Goal: Task Accomplishment & Management: Manage account settings

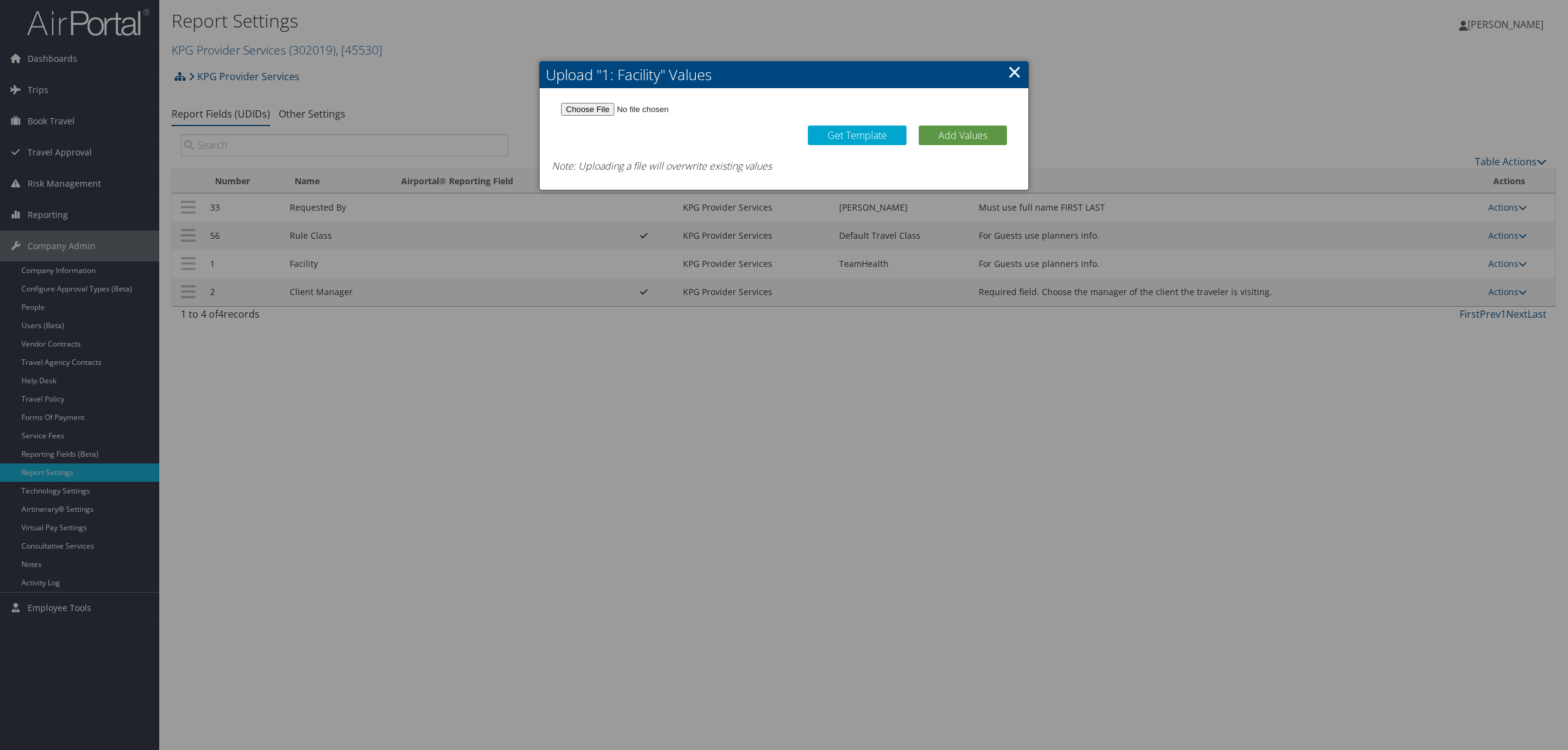
click at [594, 106] on input "file" at bounding box center [784, 109] width 446 height 13
type input "C:\fakepath\KPG Facility List 29SEP25.csv"
click at [953, 128] on button "Add Values" at bounding box center [963, 135] width 88 height 19
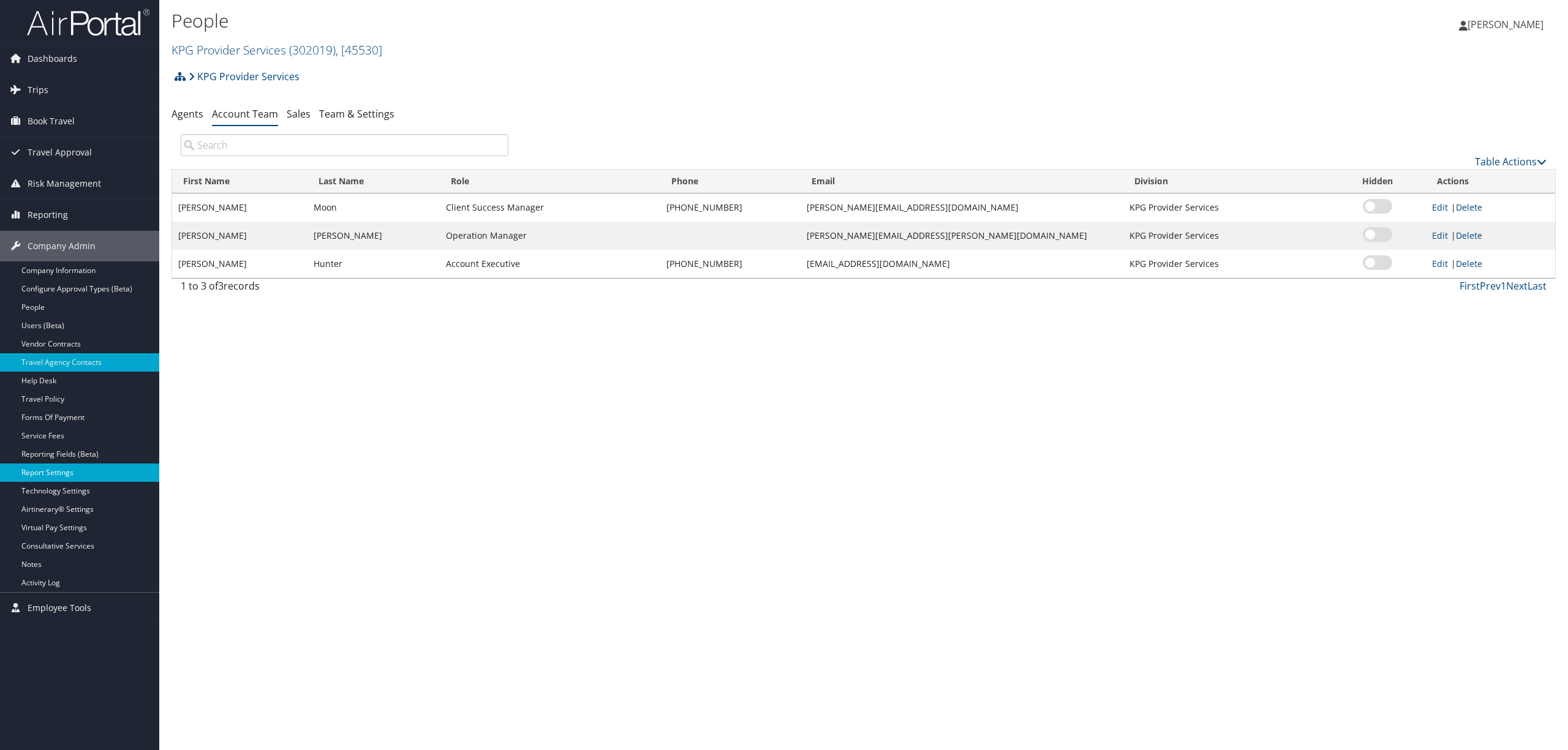
click at [96, 471] on link "Report Settings" at bounding box center [79, 473] width 159 height 19
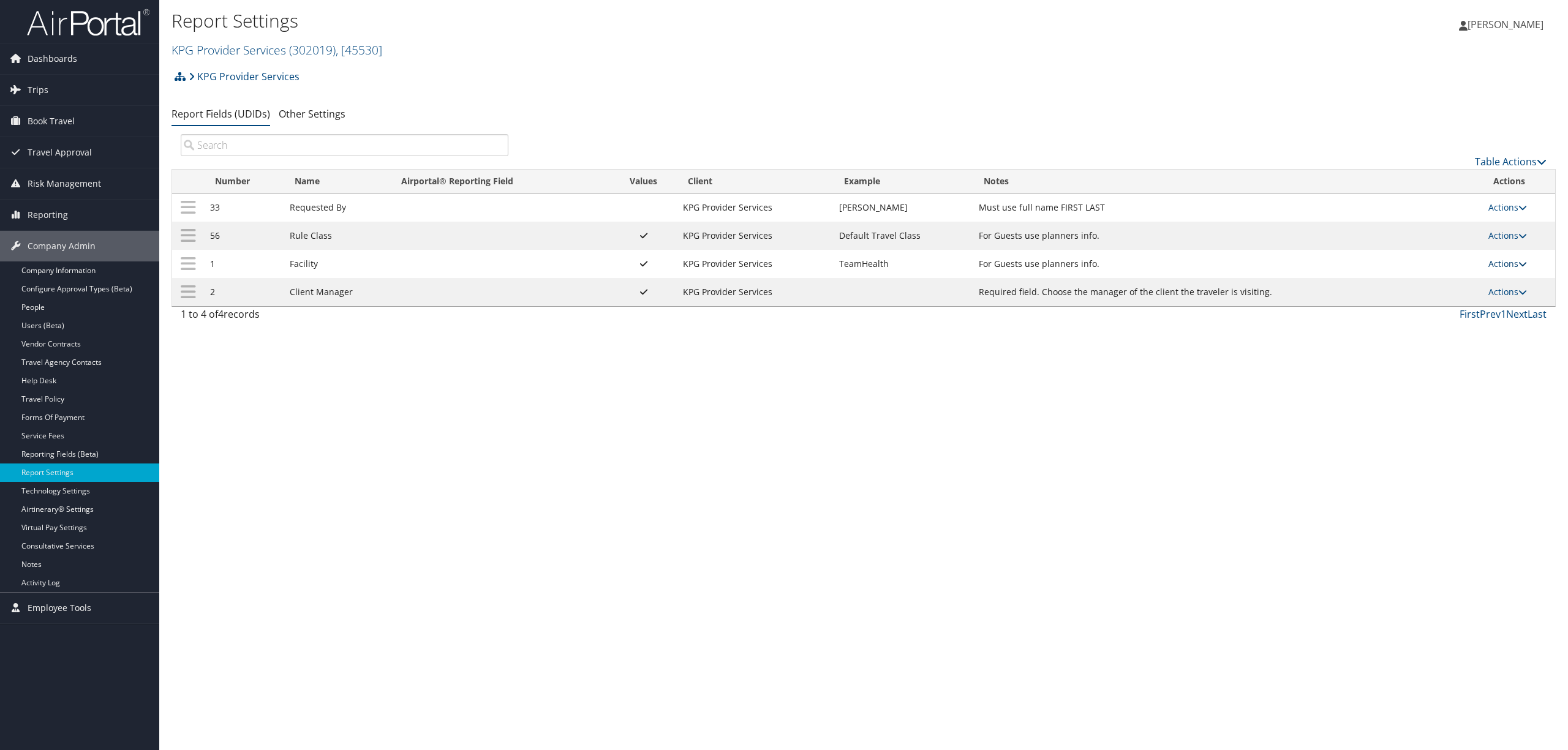
click at [1498, 265] on link "Actions" at bounding box center [1507, 264] width 39 height 12
click at [1433, 284] on link "Update Report Field Values" at bounding box center [1460, 284] width 133 height 21
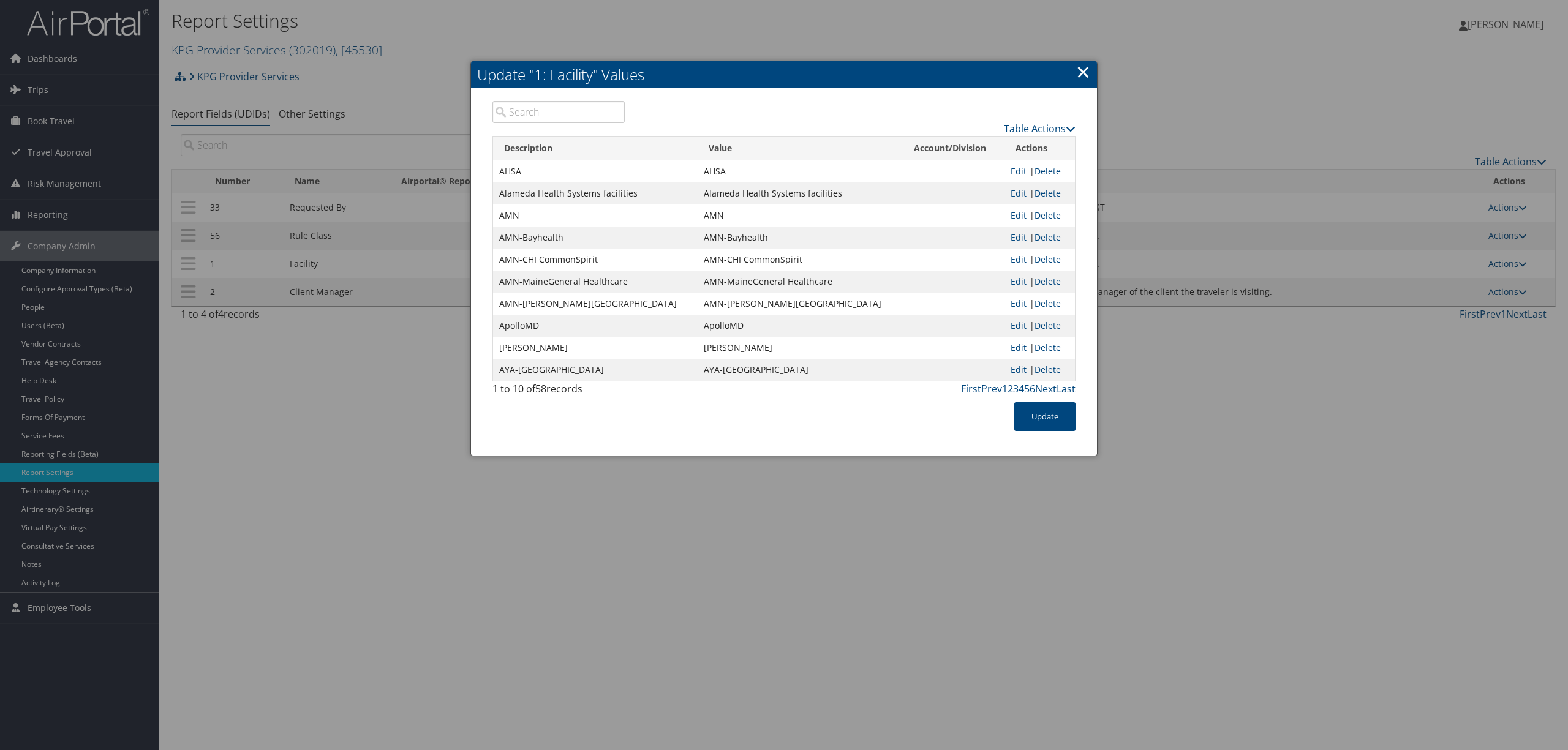
click at [1084, 72] on link "×" at bounding box center [1083, 71] width 14 height 24
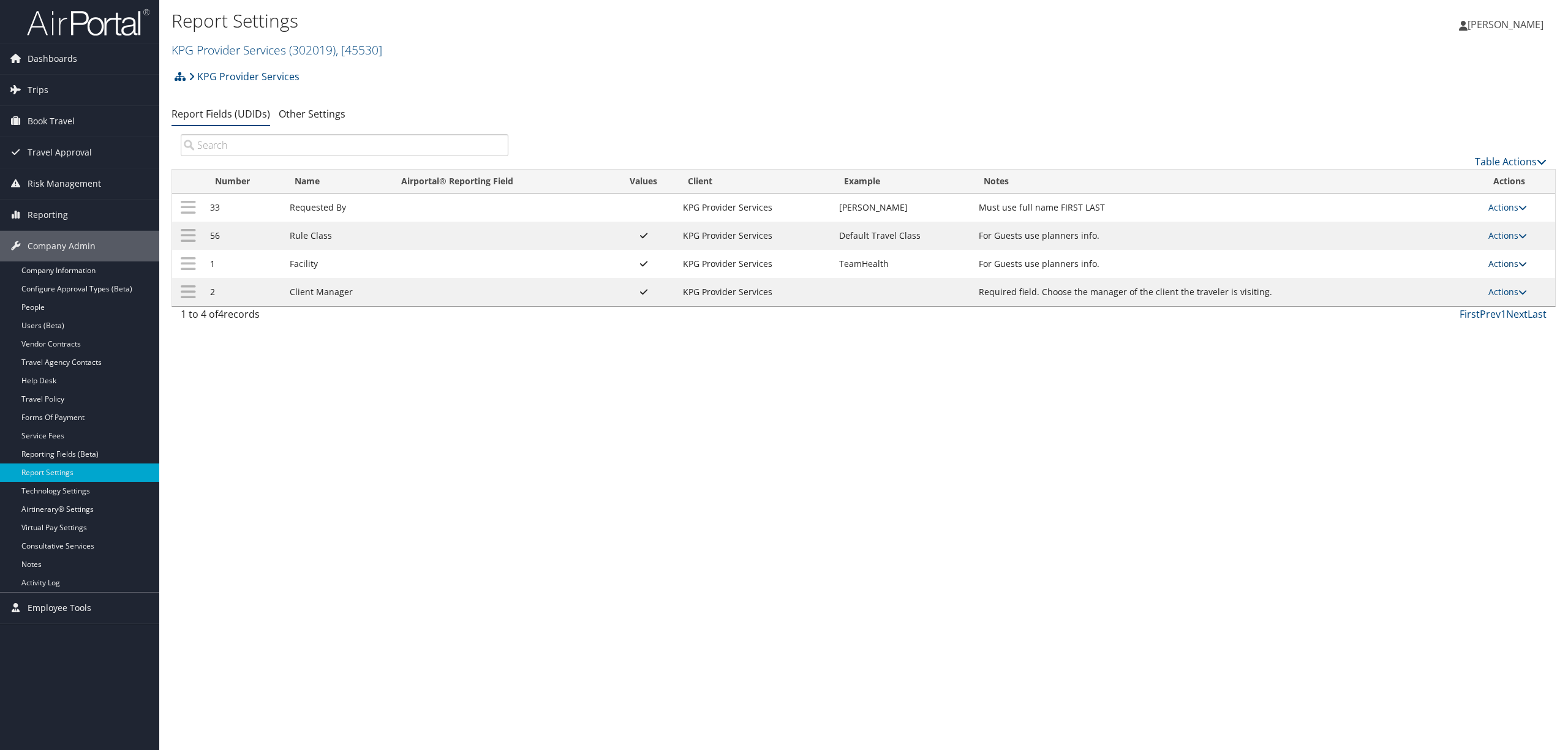
click at [1503, 259] on link "Actions" at bounding box center [1507, 264] width 39 height 12
click at [1431, 330] on link "Edit" at bounding box center [1460, 325] width 133 height 21
select select "both"
select select "trip"
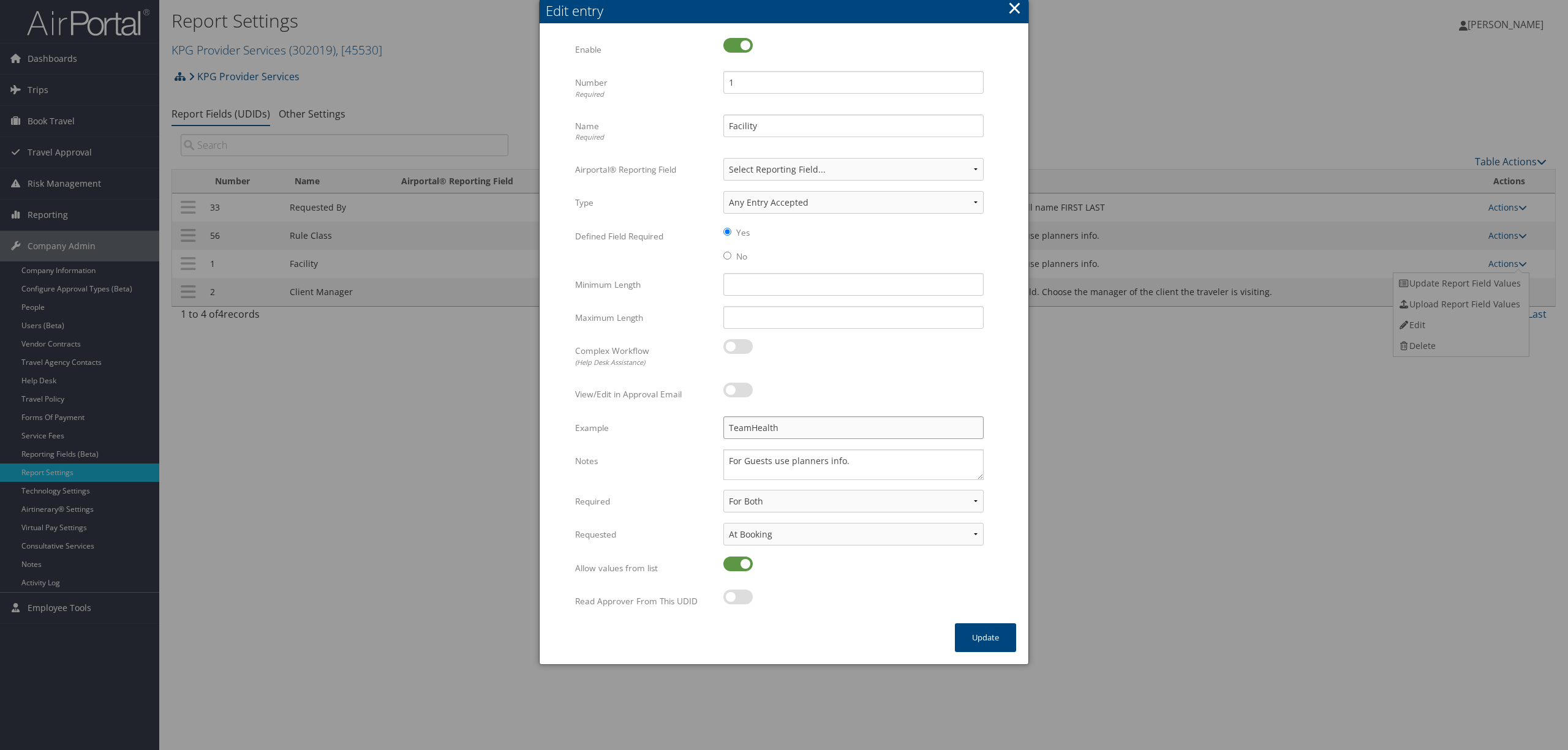
drag, startPoint x: 792, startPoint y: 428, endPoint x: 714, endPoint y: 433, distance: 78.2
click at [716, 432] on div "TeamHealth Multiple values The selected items contain different values for this…" at bounding box center [854, 432] width 279 height 32
type input "AMN-Bayhealth"
click at [974, 633] on button "Update" at bounding box center [985, 638] width 61 height 29
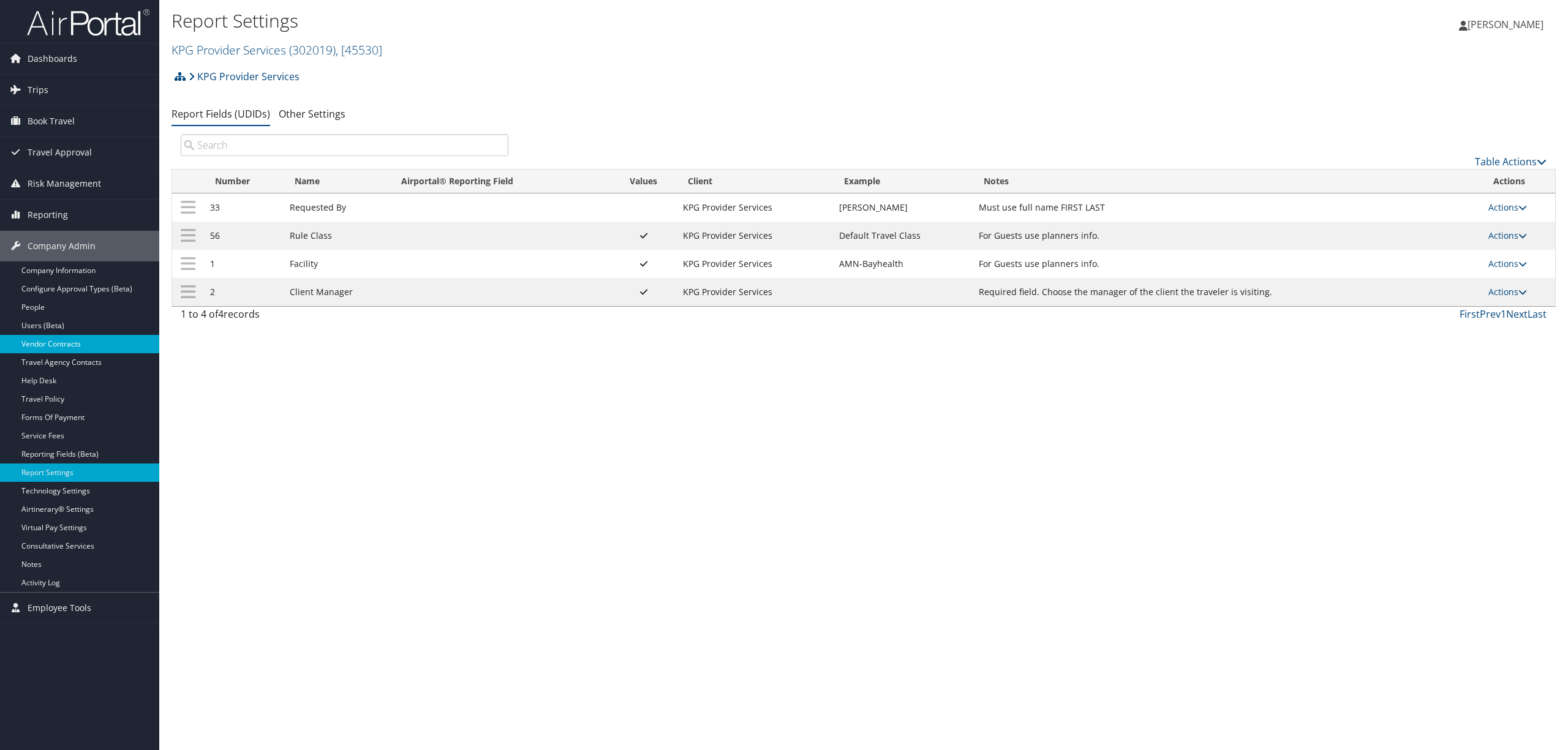
click at [59, 340] on link "Vendor Contracts" at bounding box center [79, 344] width 159 height 19
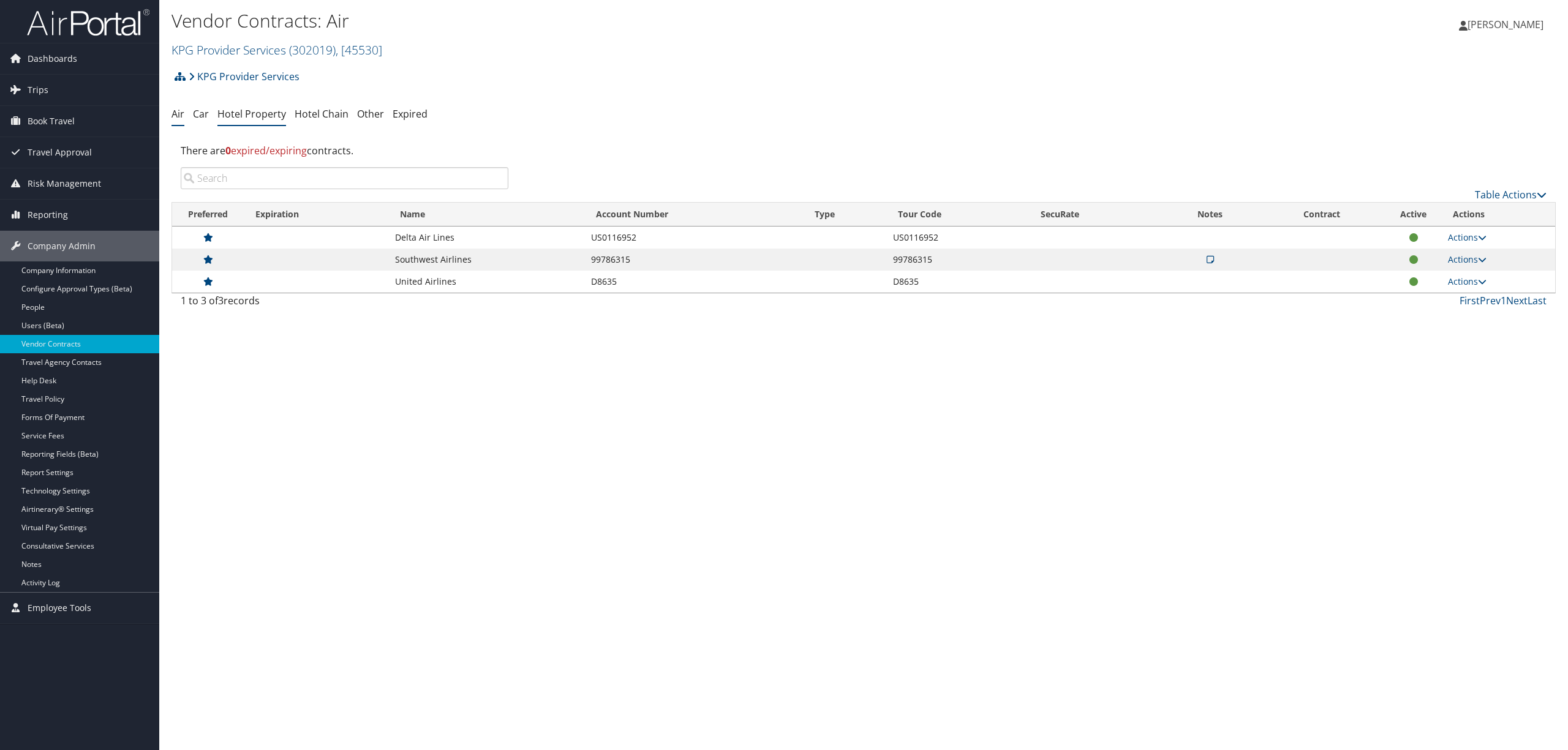
click at [258, 108] on link "Hotel Property" at bounding box center [251, 114] width 68 height 14
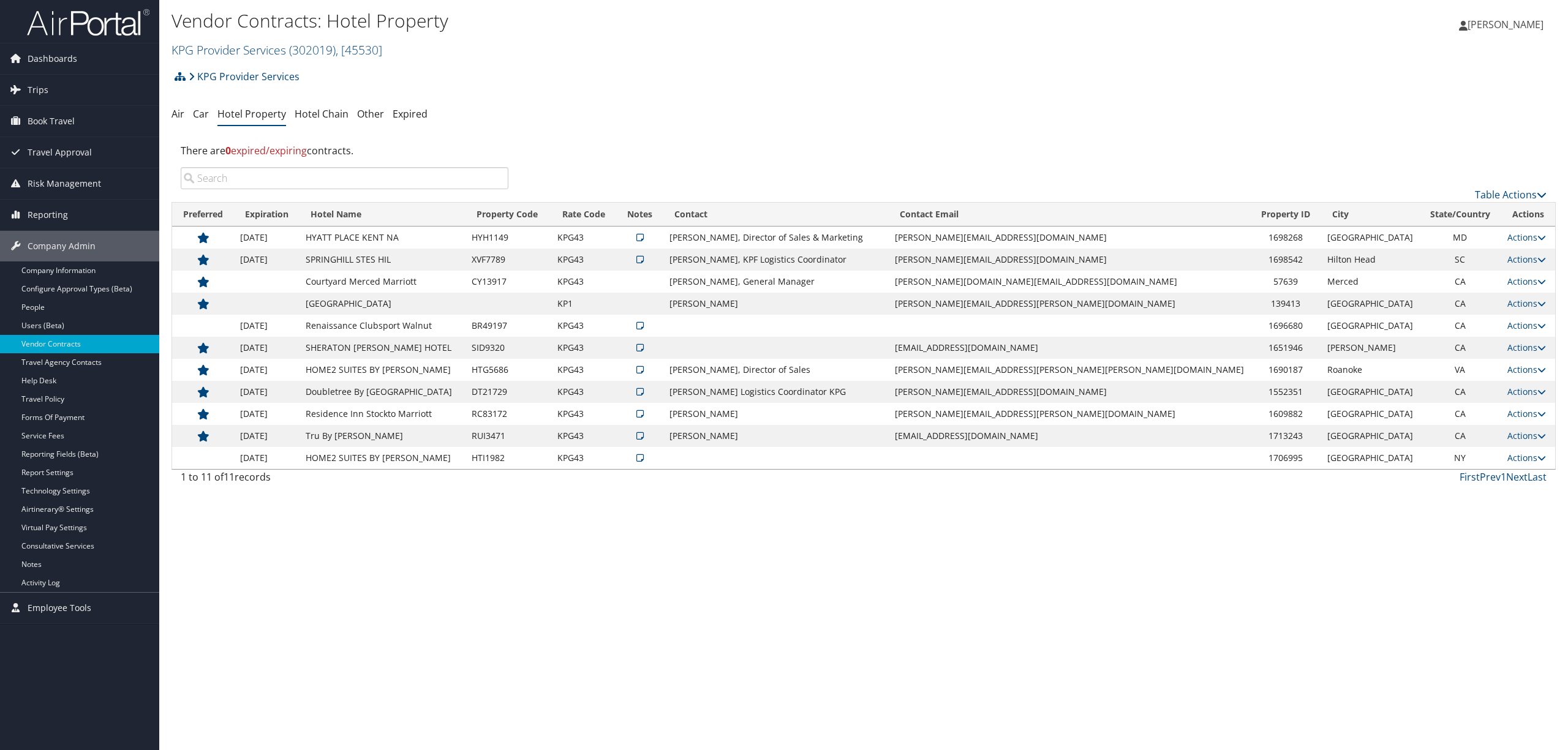
click at [248, 177] on input "search" at bounding box center [344, 178] width 328 height 22
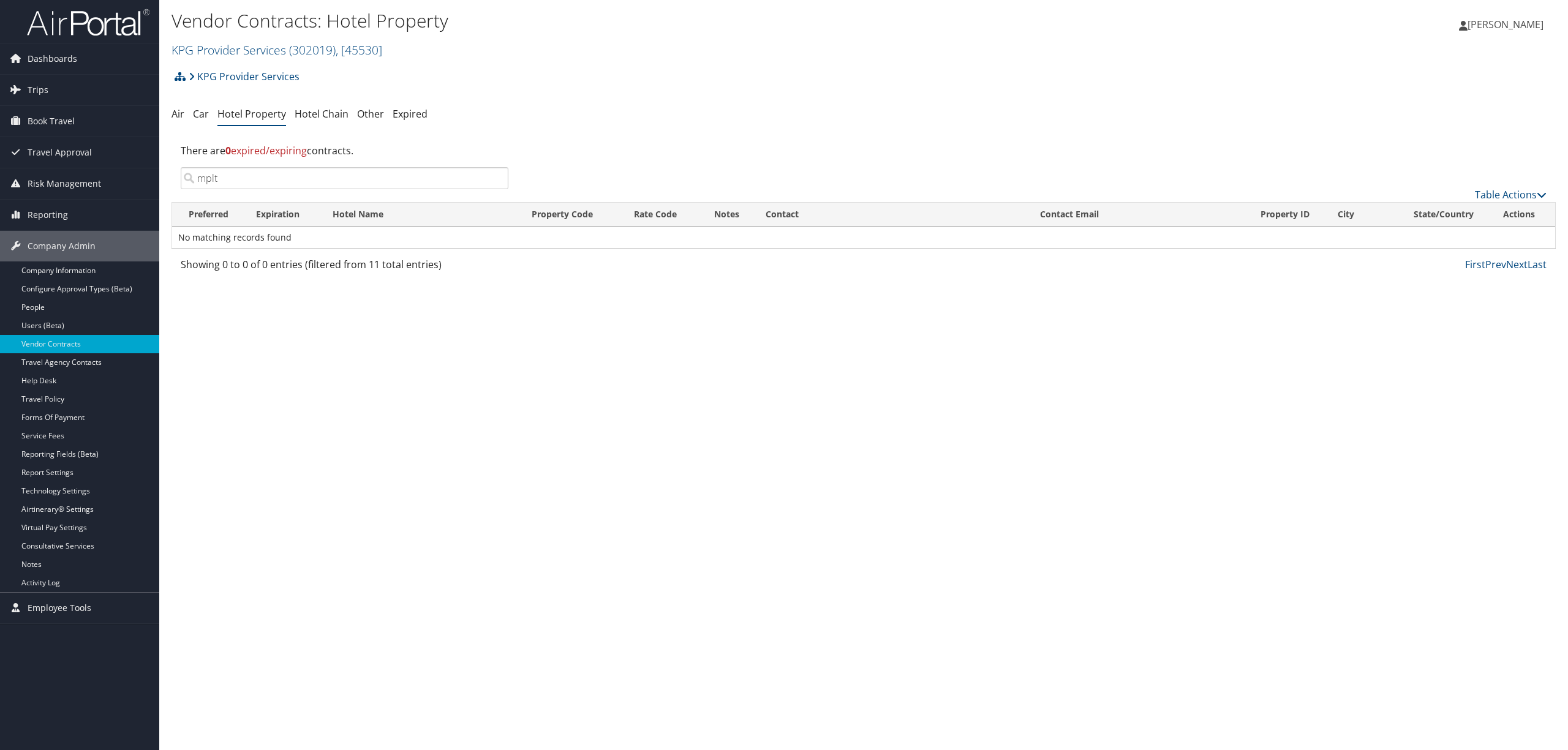
type input "mplt"
click at [237, 40] on h2 "KPG Provider Services ( 302019 ) , [ 45530 ]" at bounding box center [632, 49] width 923 height 21
click at [261, 177] on link "MPLT Healthcare, [44601]" at bounding box center [252, 187] width 161 height 21
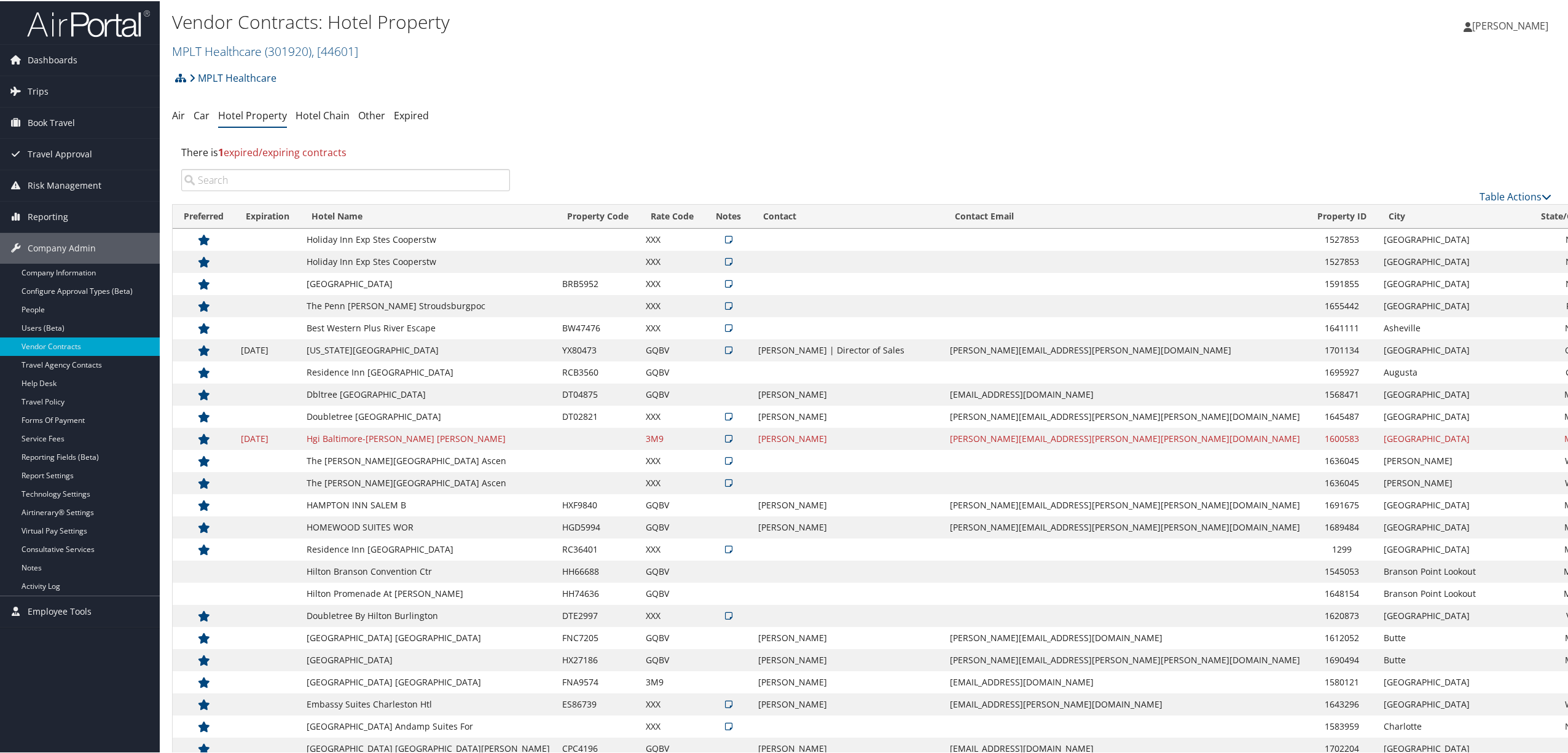
click at [265, 175] on input "search" at bounding box center [345, 179] width 329 height 22
click at [234, 51] on link "MPLT Healthcare ( 301920 ) , [ 44601 ]" at bounding box center [264, 50] width 186 height 17
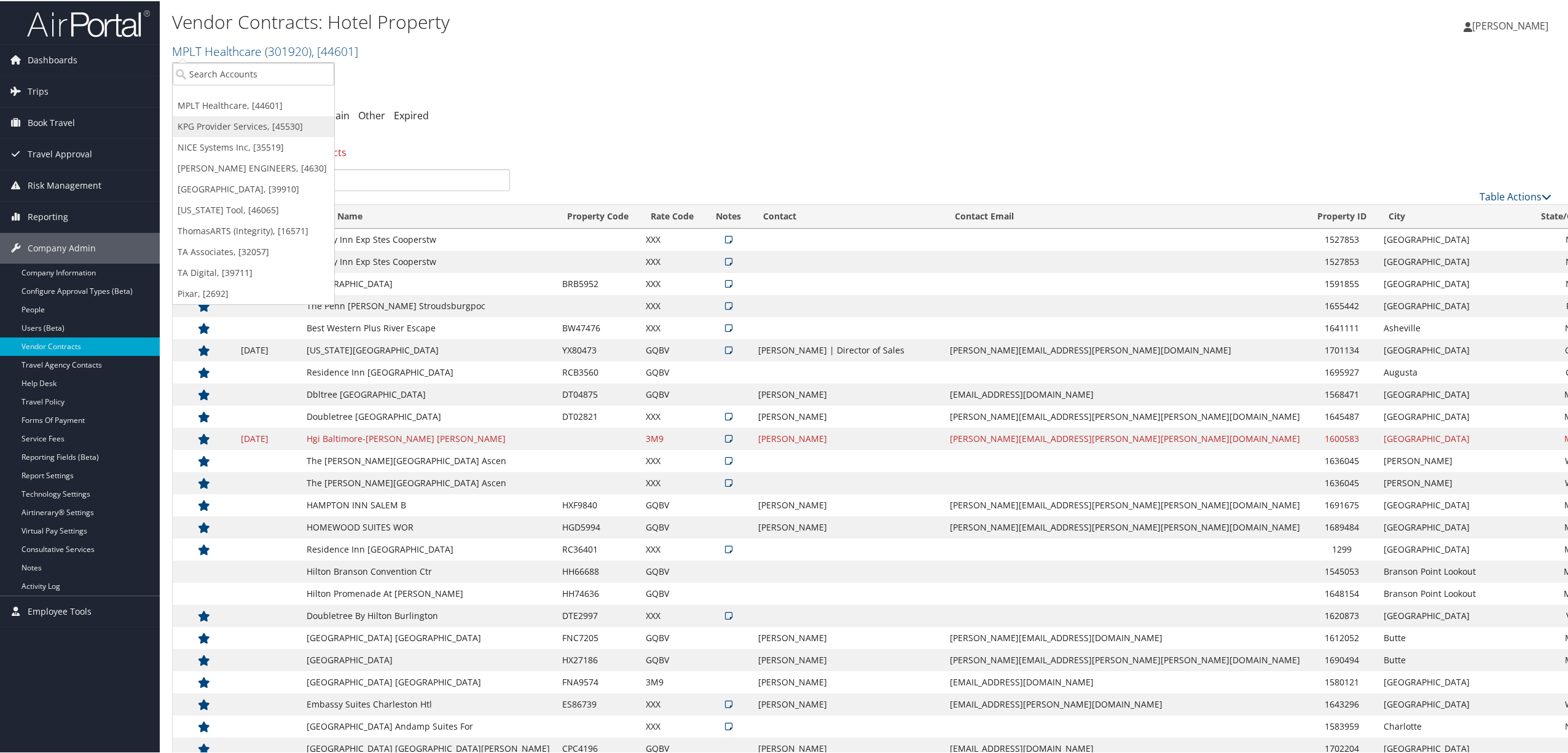
click at [234, 127] on link "KPG Provider Services, [45530]" at bounding box center [253, 125] width 161 height 21
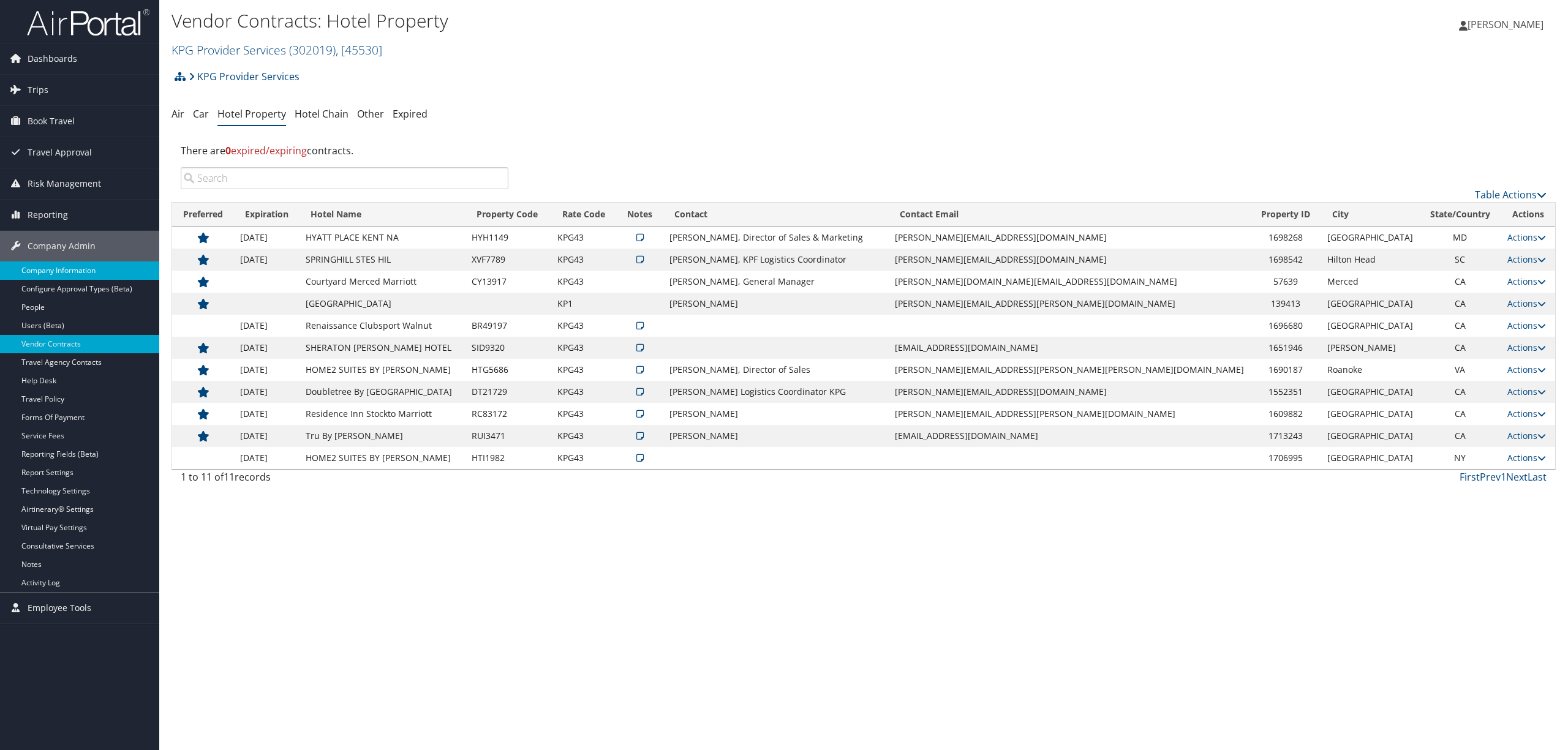
click at [79, 264] on link "Company Information" at bounding box center [79, 270] width 159 height 19
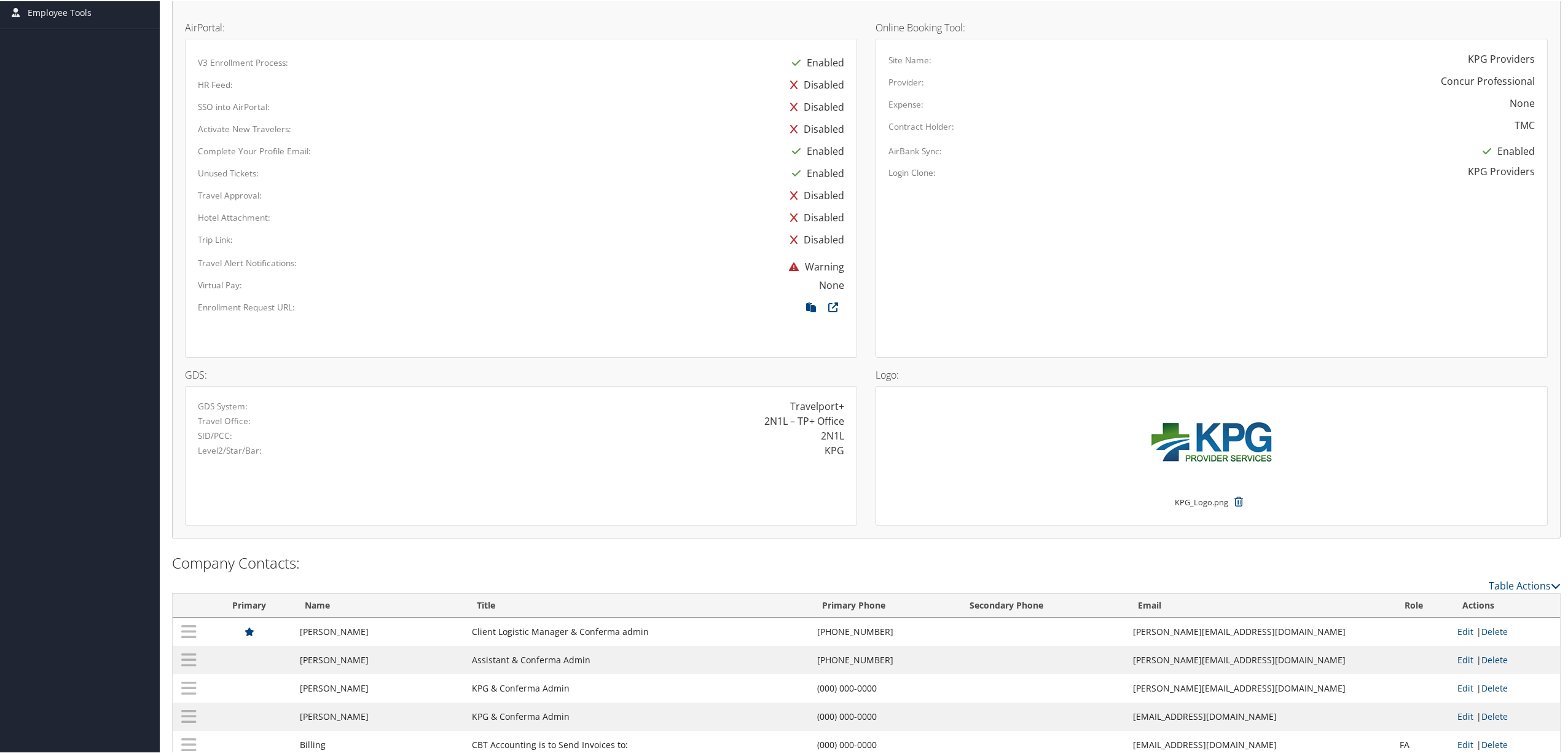
scroll to position [658, 0]
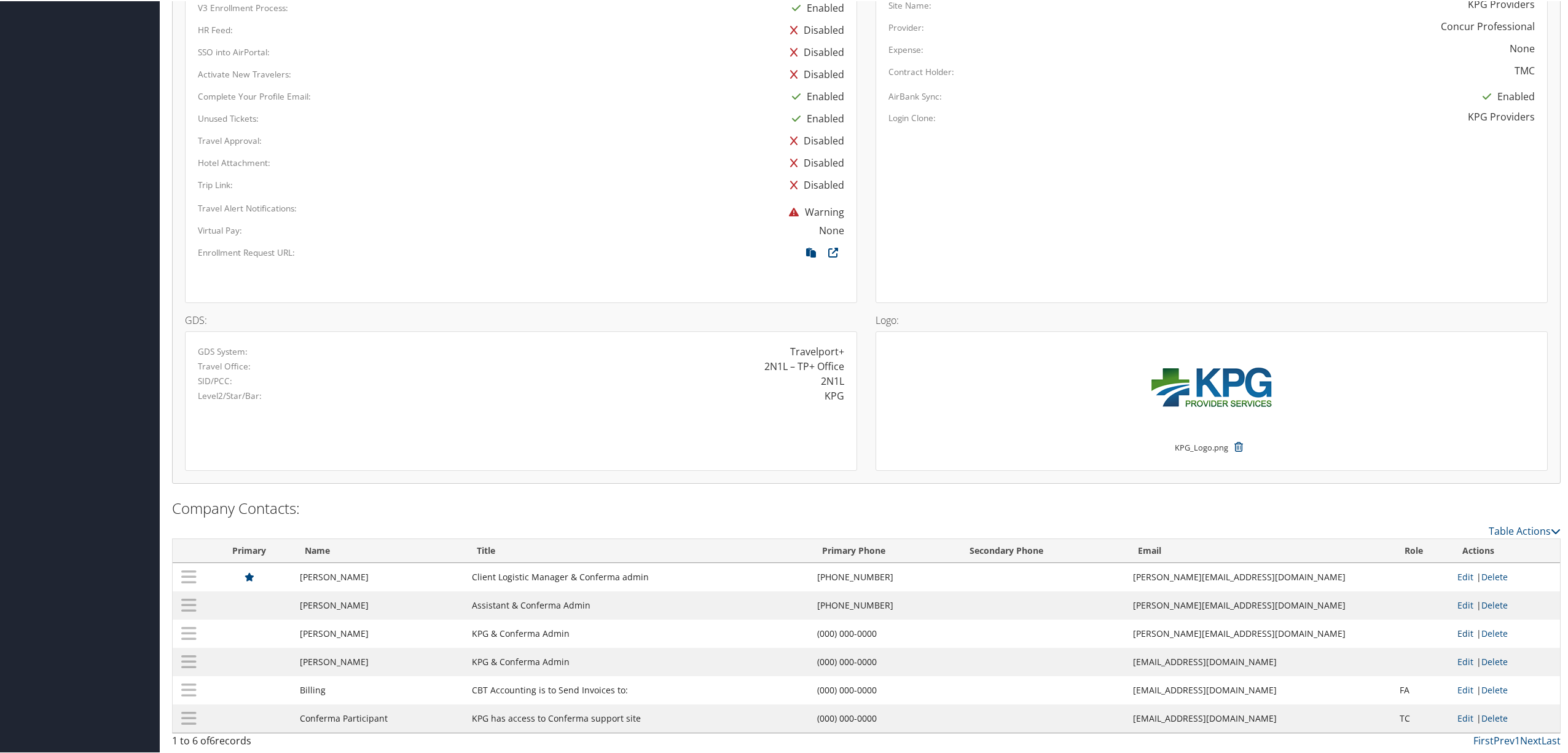
click at [1457, 630] on link "Edit" at bounding box center [1465, 632] width 16 height 12
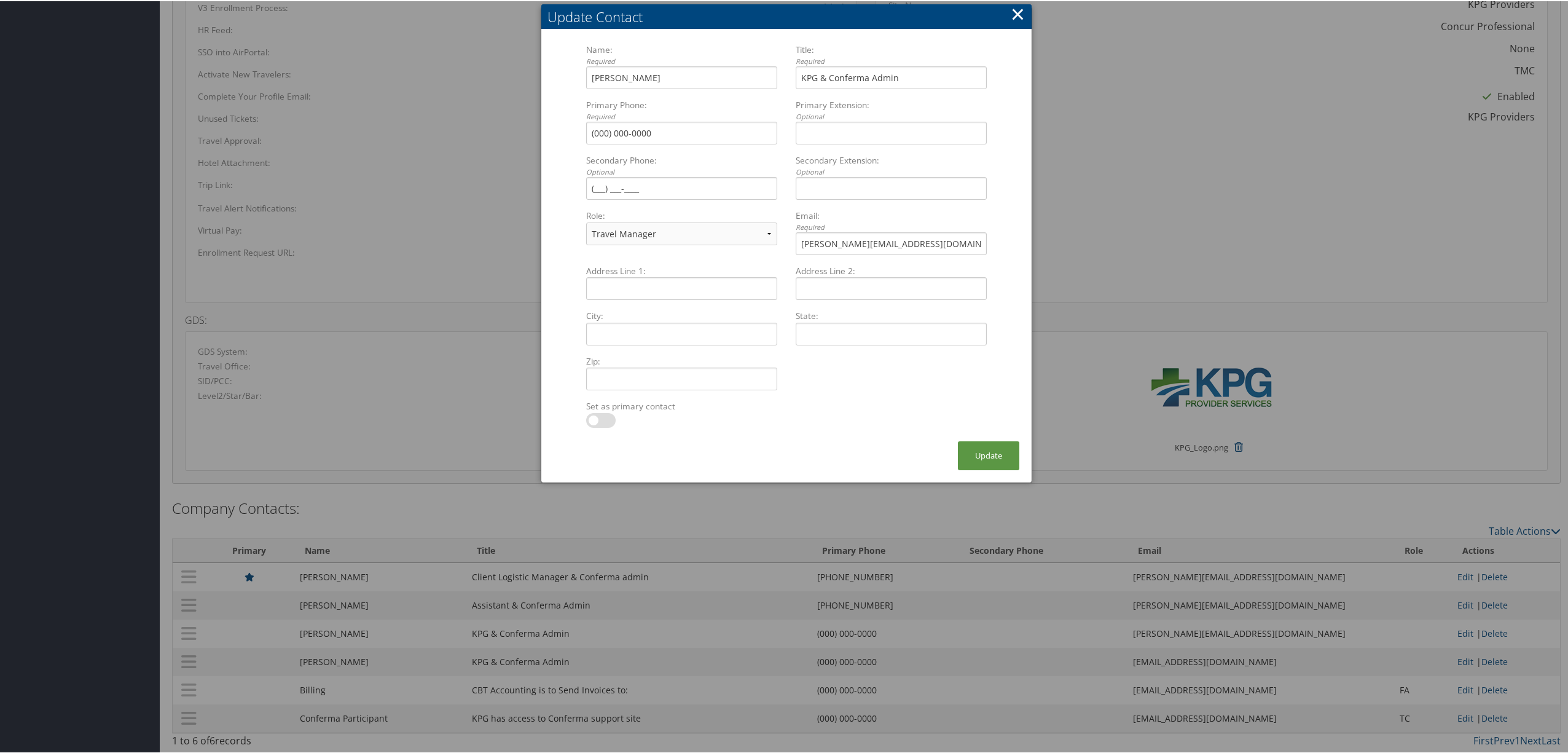
click at [1016, 10] on button "×" at bounding box center [1018, 12] width 14 height 24
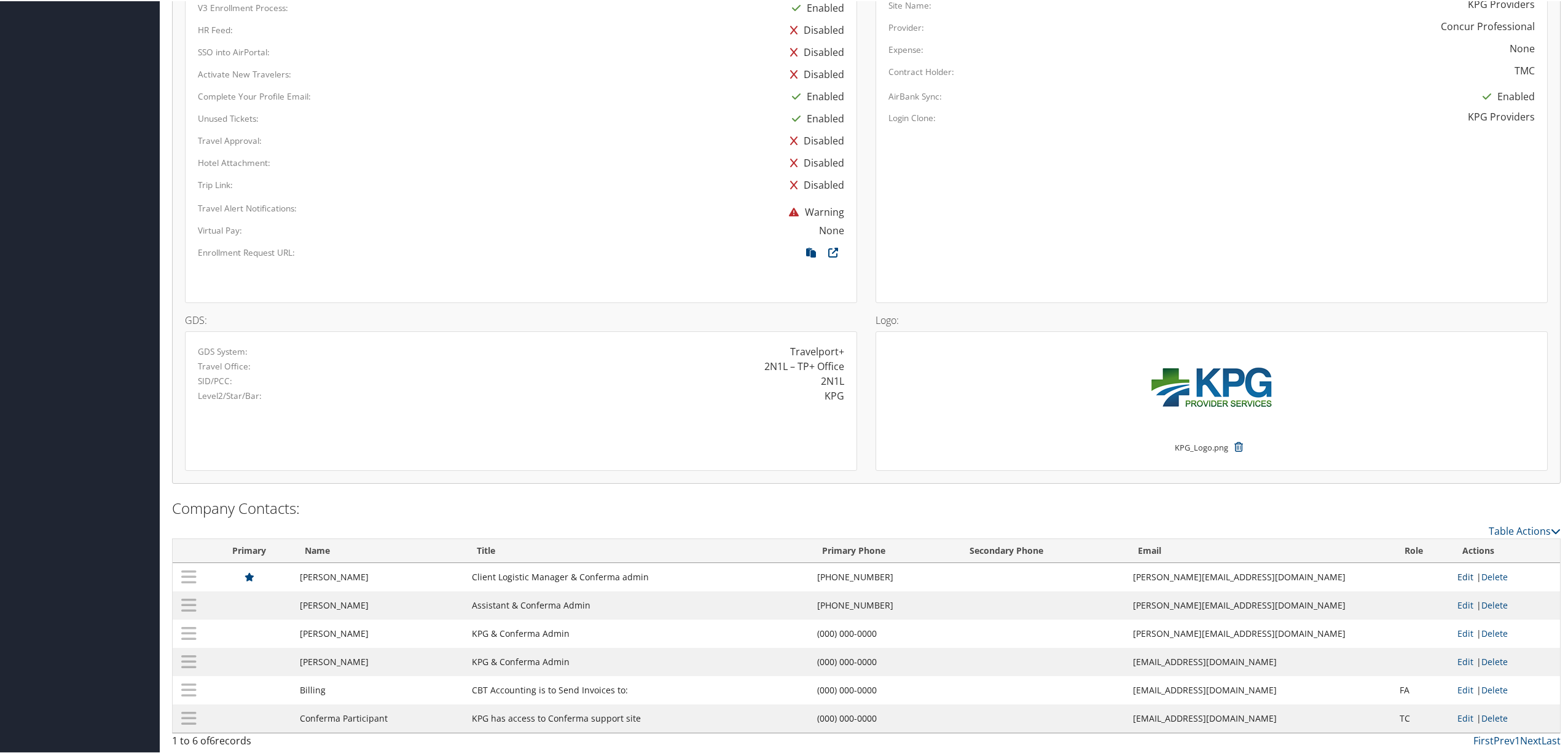
click at [1459, 570] on link "Edit" at bounding box center [1465, 576] width 16 height 12
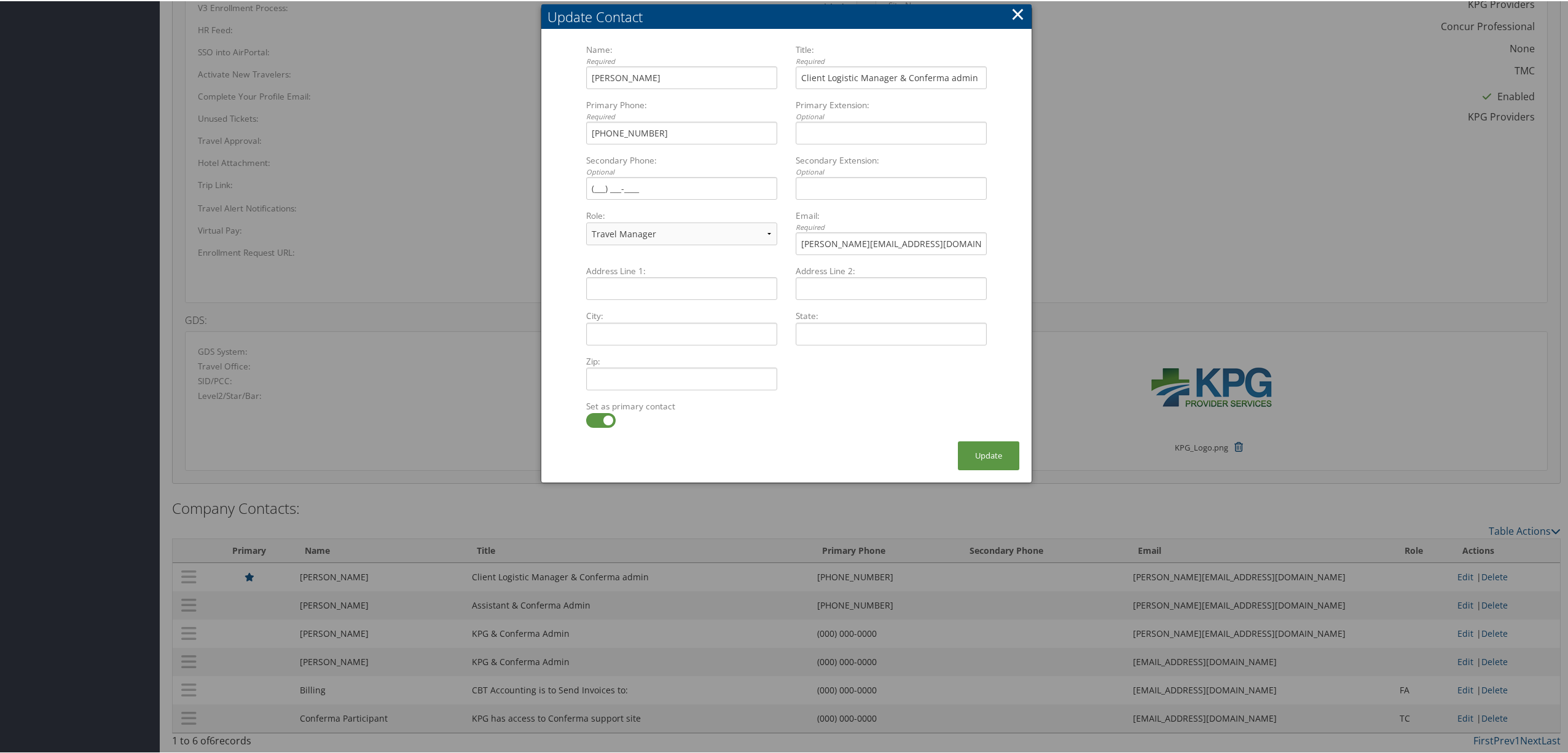
click at [1013, 8] on button "×" at bounding box center [1018, 12] width 14 height 24
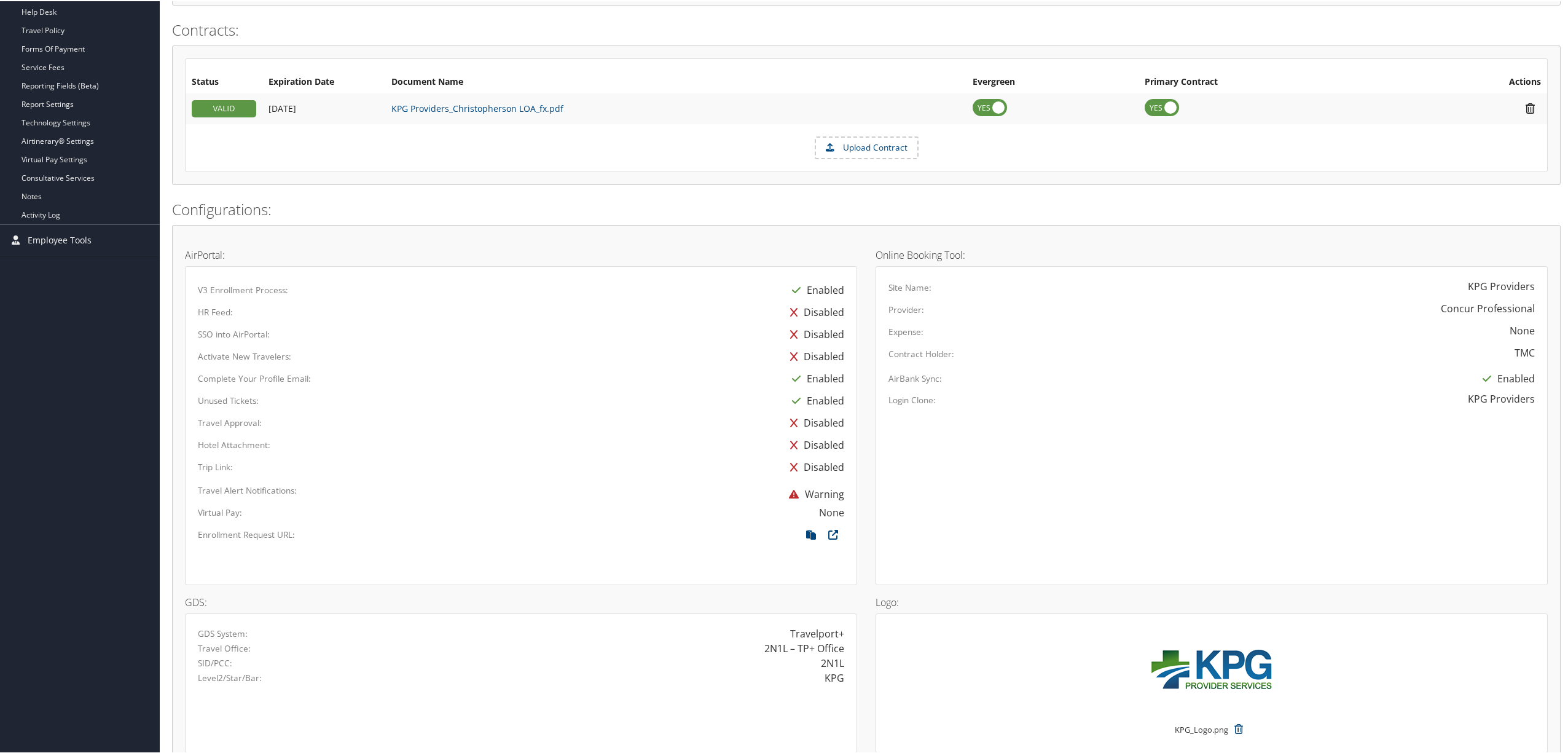
scroll to position [0, 0]
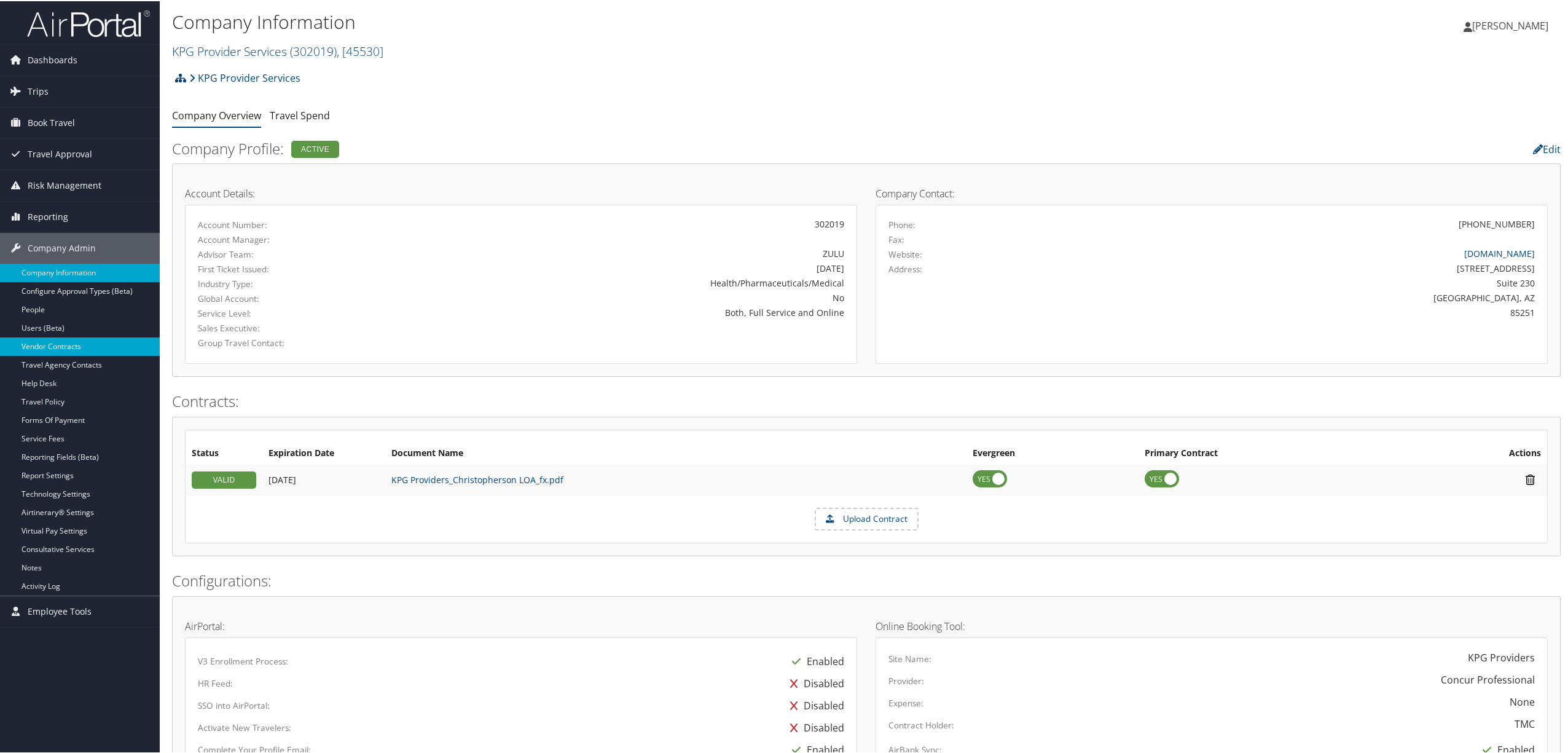
click at [68, 343] on link "Vendor Contracts" at bounding box center [80, 345] width 160 height 19
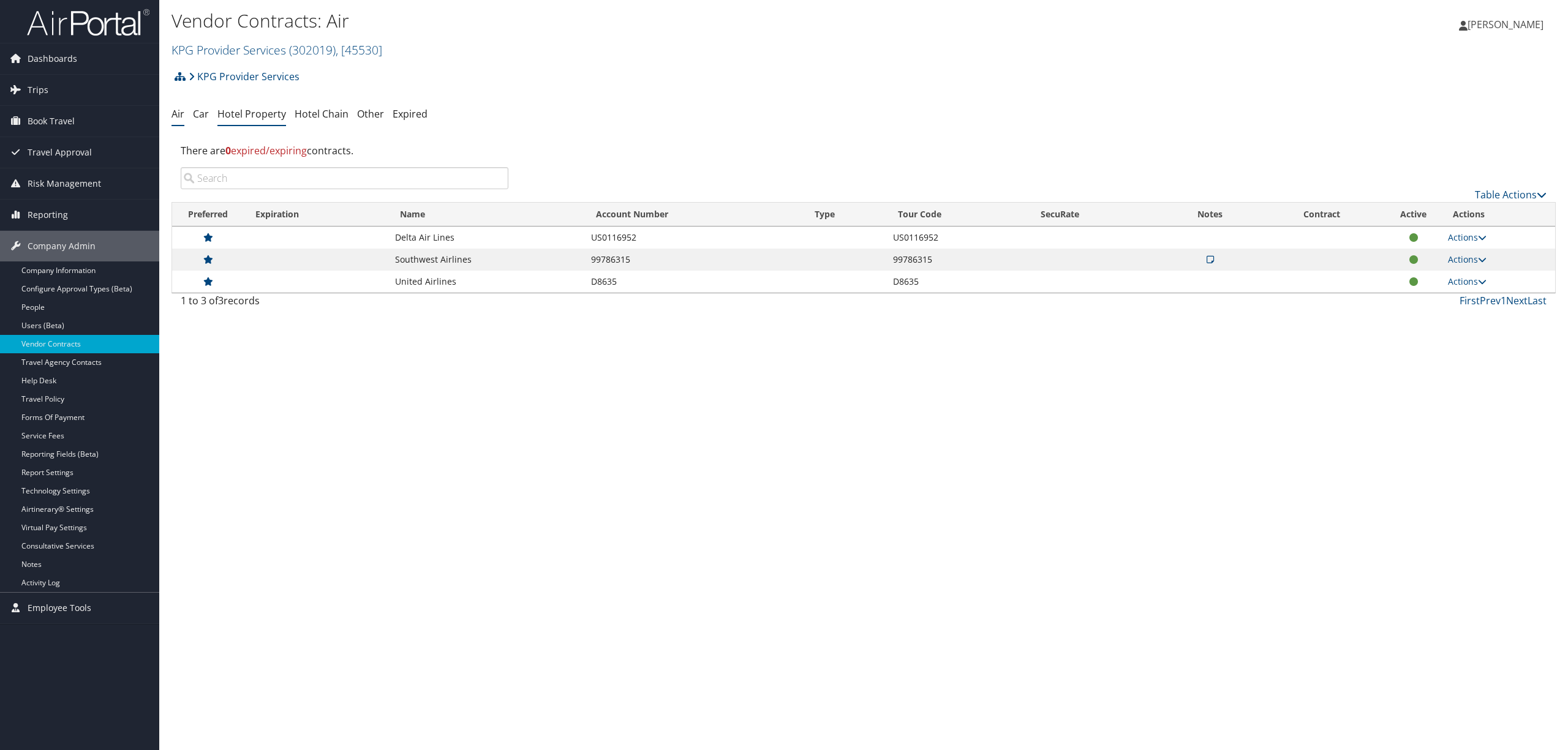
click at [258, 111] on link "Hotel Property" at bounding box center [251, 114] width 68 height 14
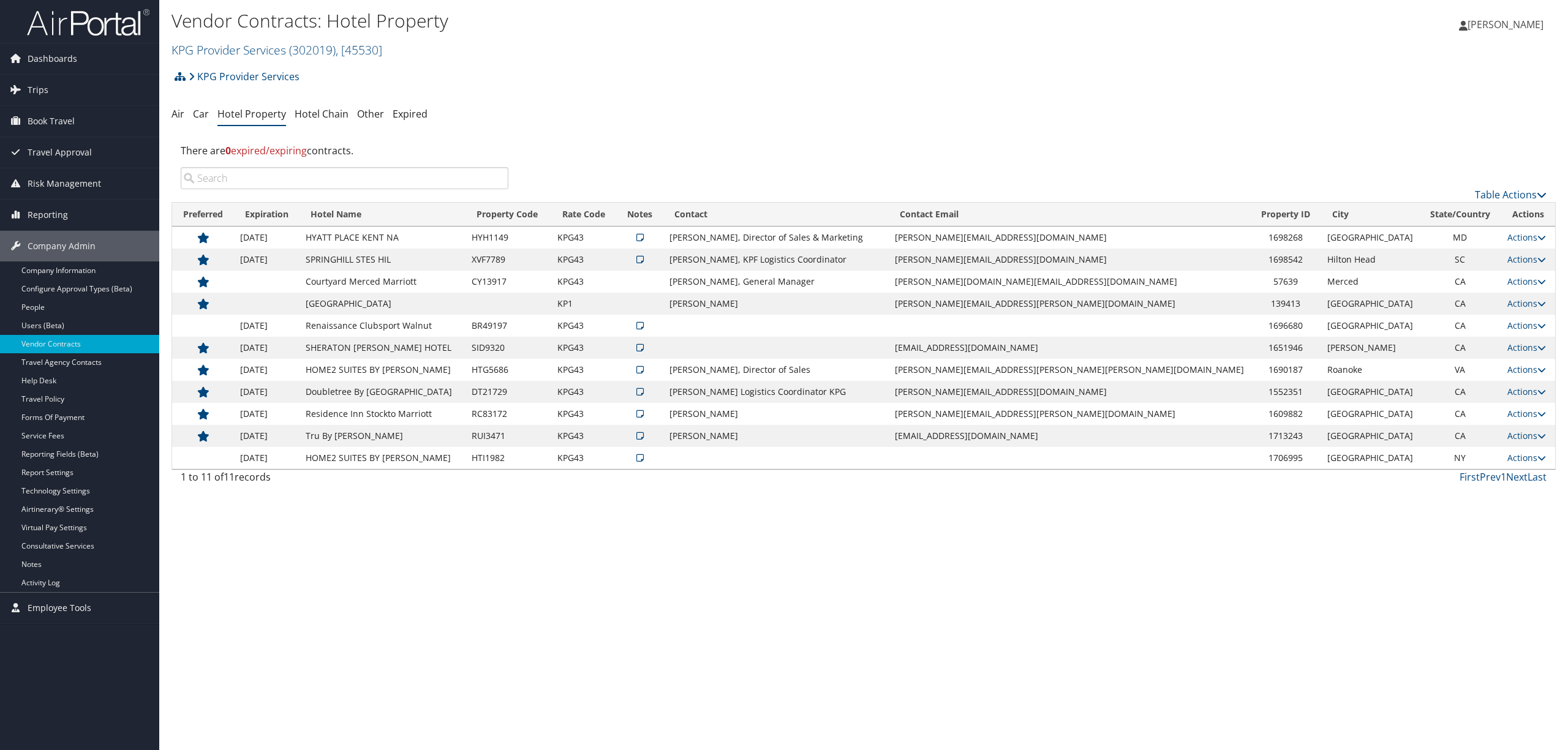
click at [420, 260] on td "SPRINGHILL STES HIL" at bounding box center [382, 259] width 166 height 22
